Goal: Task Accomplishment & Management: Manage account settings

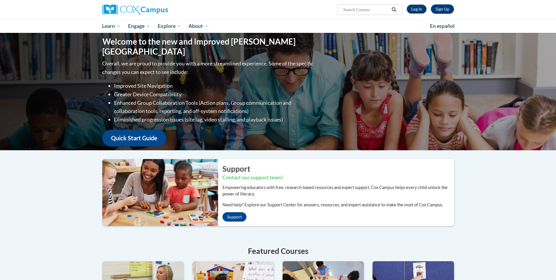
click at [412, 8] on link "Log In" at bounding box center [417, 8] width 20 height 9
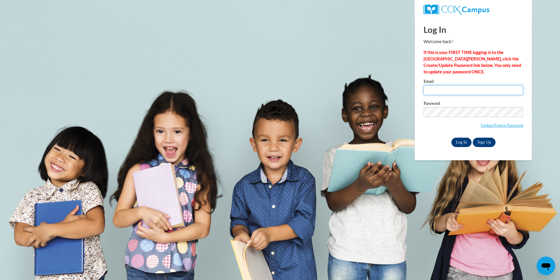
type input "kim.logginssaine@ndo.org"
click at [467, 140] on input "Log In" at bounding box center [462, 141] width 21 height 9
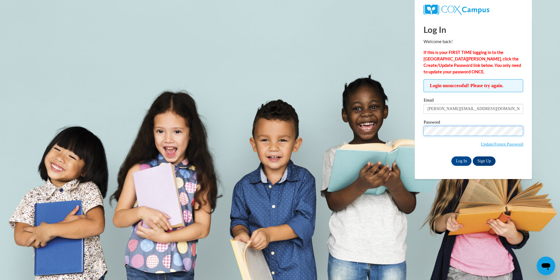
click at [300, 119] on body "Log In Welcome back! If this is your FIRST TIME logging in to the NEW Cox Campu…" at bounding box center [280, 140] width 560 height 280
click at [452, 156] on input "Log In" at bounding box center [462, 160] width 21 height 9
